Goal: Find specific page/section: Find specific page/section

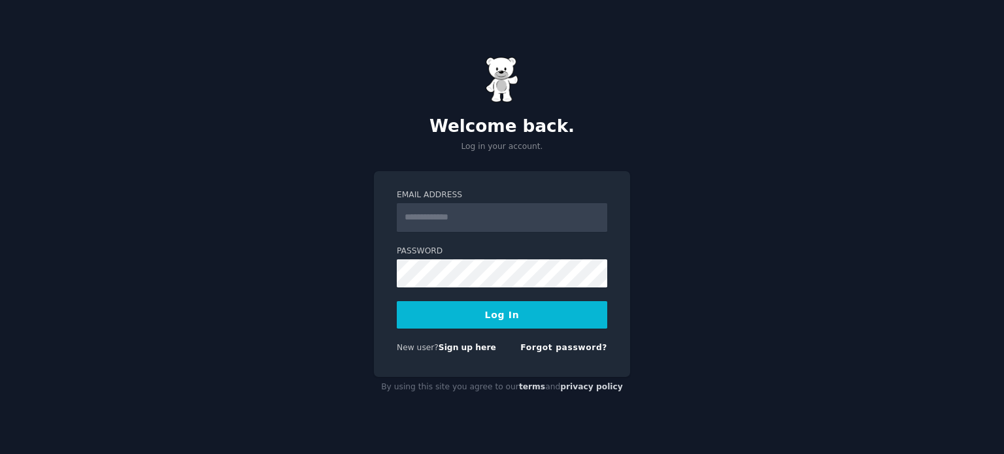
click at [473, 218] on input "Email Address" at bounding box center [502, 217] width 210 height 29
type input "**********"
click at [511, 323] on button "Log In" at bounding box center [502, 314] width 210 height 27
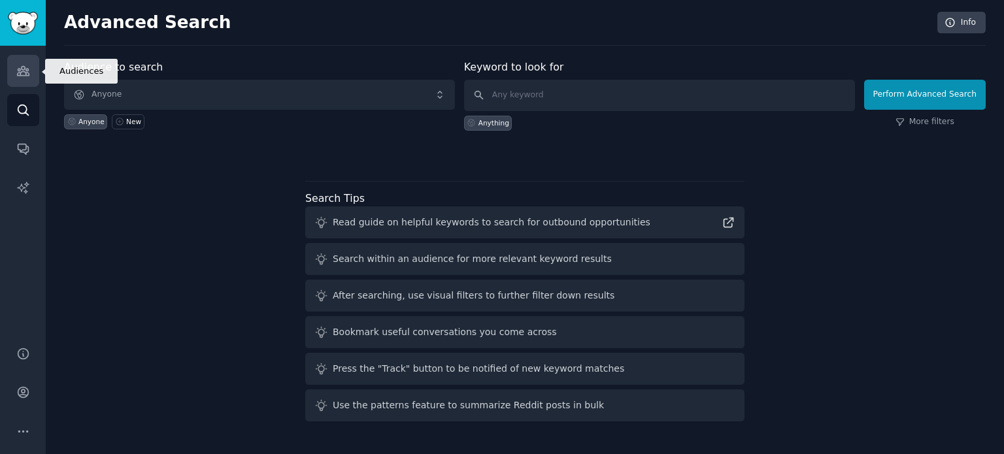
click at [29, 73] on link "Audiences" at bounding box center [23, 71] width 32 height 32
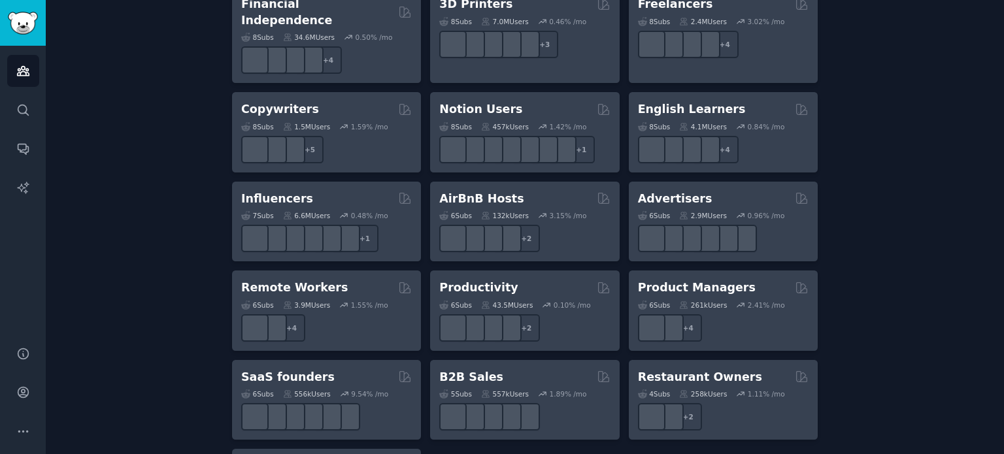
scroll to position [979, 0]
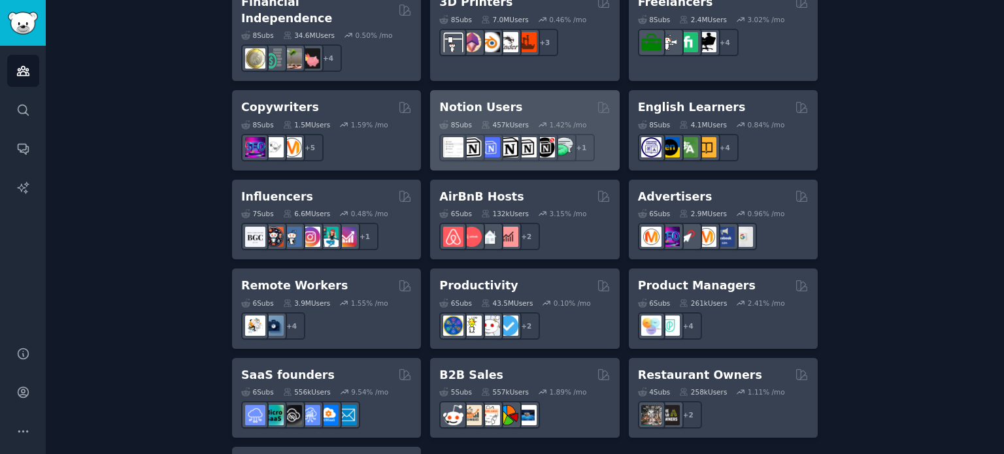
click at [542, 99] on div "Notion Users" at bounding box center [524, 107] width 171 height 16
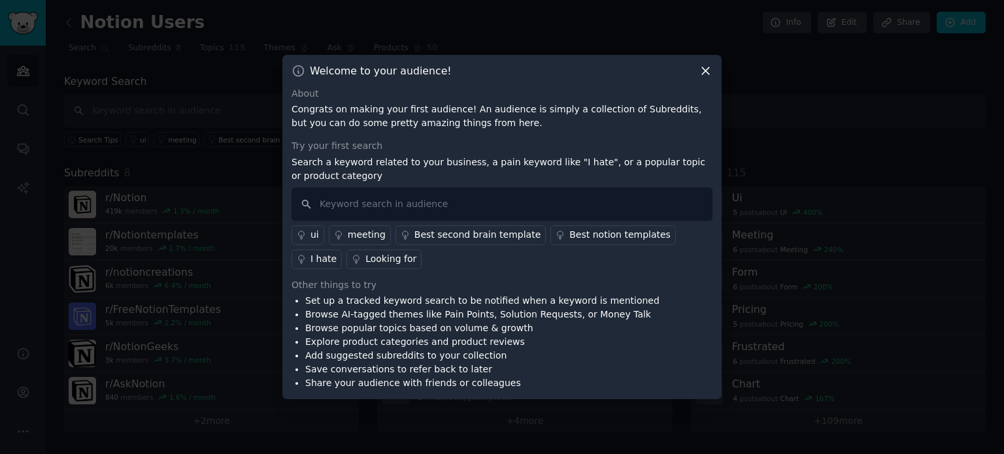
click at [583, 237] on div "Best notion templates" at bounding box center [619, 235] width 101 height 14
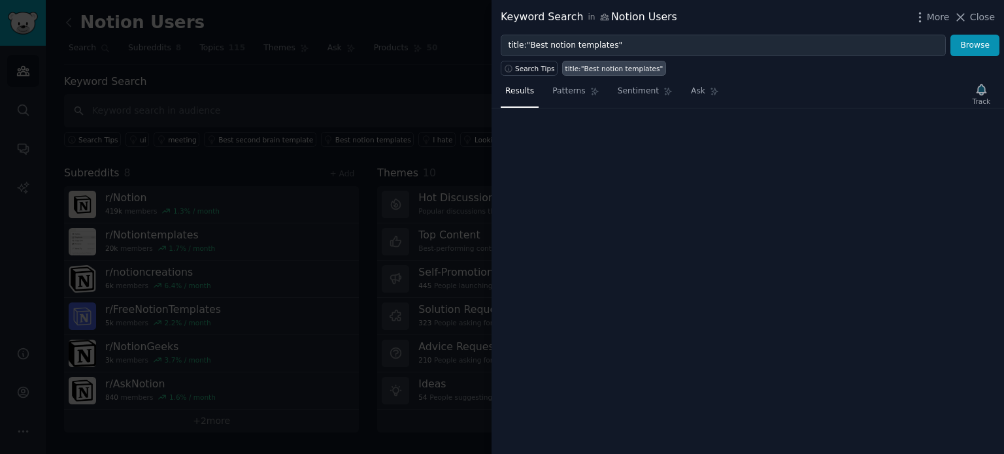
click at [583, 237] on div "Keyword Search in Notion Users More Close title:"Best notion templates" Browse …" at bounding box center [747, 227] width 512 height 454
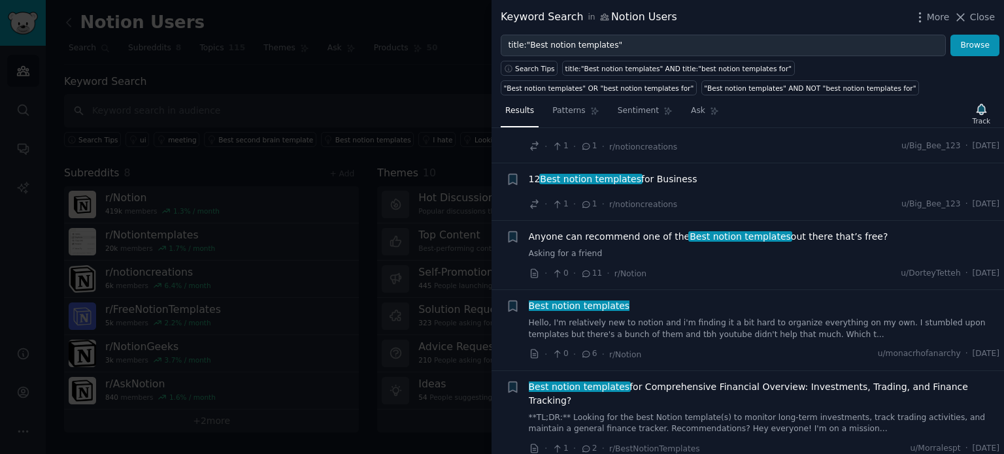
scroll to position [217, 0]
